Goal: Transaction & Acquisition: Purchase product/service

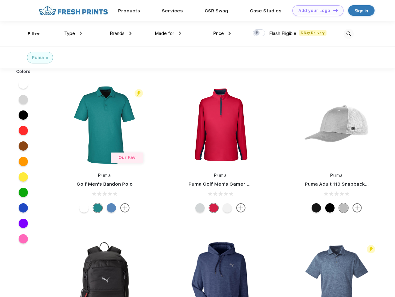
click at [315, 11] on link "Add your Logo Design Tool" at bounding box center [317, 10] width 51 height 11
click at [0, 0] on div "Design Tool" at bounding box center [0, 0] width 0 height 0
click at [332, 10] on link "Add your Logo Design Tool" at bounding box center [317, 10] width 51 height 11
click at [30, 34] on div "Filter" at bounding box center [34, 33] width 13 height 7
click at [73, 33] on span "Type" at bounding box center [69, 34] width 11 height 6
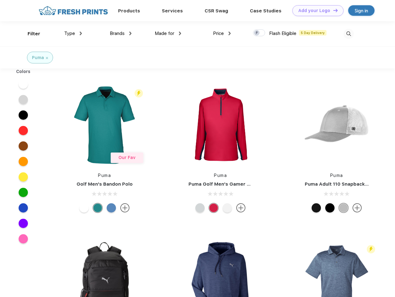
click at [120, 33] on span "Brands" at bounding box center [117, 34] width 15 height 6
click at [168, 33] on span "Made for" at bounding box center [165, 34] width 20 height 6
click at [222, 33] on span "Price" at bounding box center [218, 34] width 11 height 6
click at [259, 33] on div at bounding box center [259, 32] width 12 height 7
click at [257, 33] on input "checkbox" at bounding box center [255, 31] width 4 height 4
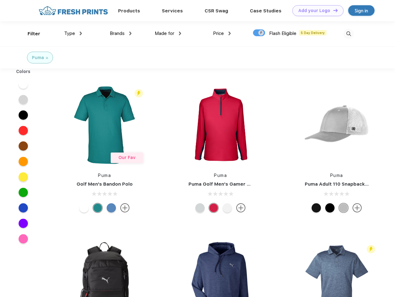
click at [348, 34] on img at bounding box center [348, 34] width 10 height 10
